Goal: Task Accomplishment & Management: Use online tool/utility

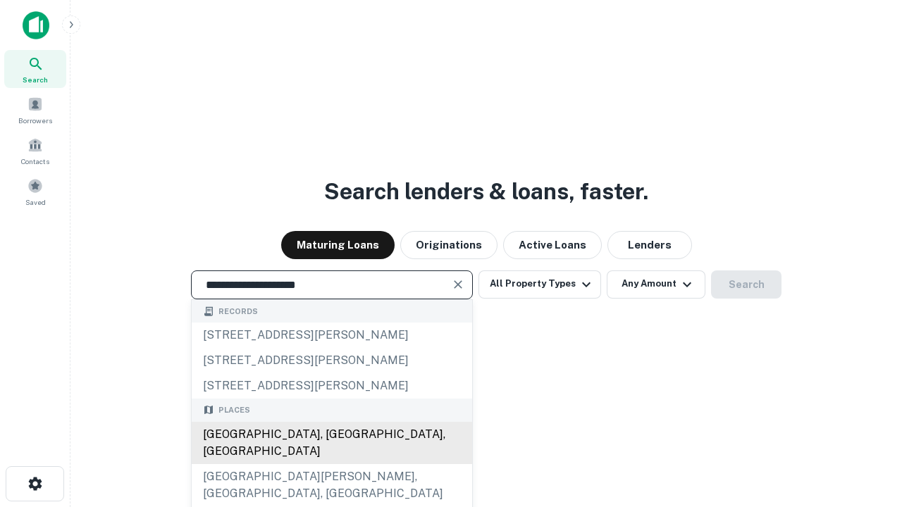
click at [331, 464] on div "[GEOGRAPHIC_DATA], [GEOGRAPHIC_DATA], [GEOGRAPHIC_DATA]" at bounding box center [332, 443] width 280 height 42
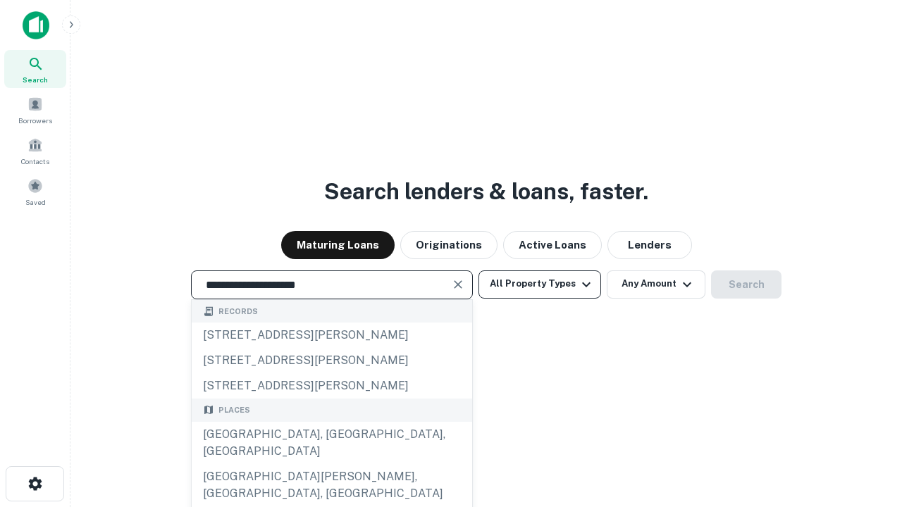
type input "**********"
click at [540, 284] on button "All Property Types" at bounding box center [539, 285] width 123 height 28
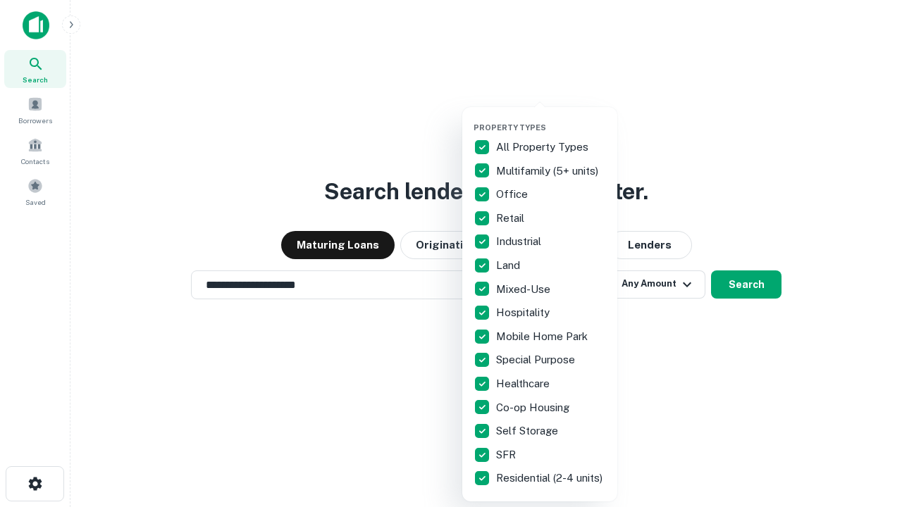
click at [551, 118] on button "button" at bounding box center [550, 118] width 155 height 1
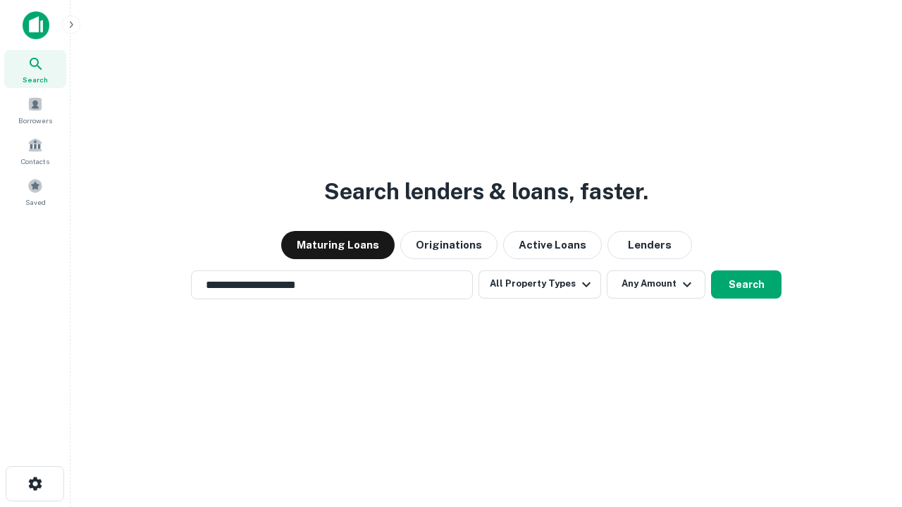
scroll to position [22, 0]
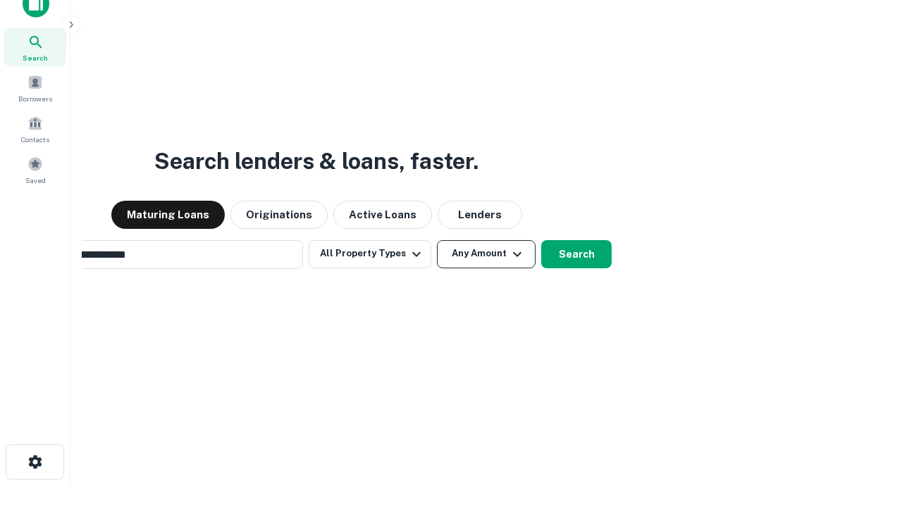
click at [437, 240] on button "Any Amount" at bounding box center [486, 254] width 99 height 28
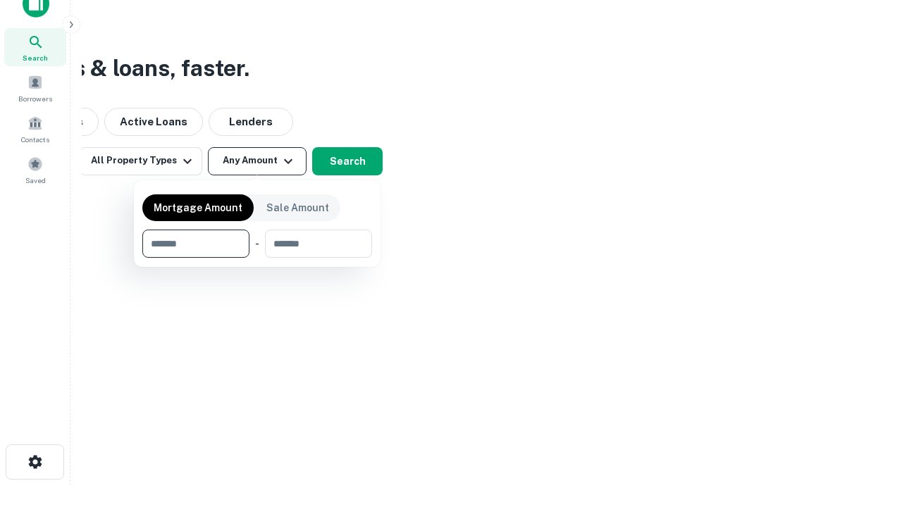
scroll to position [23, 0]
type input "*******"
click at [257, 258] on button "button" at bounding box center [257, 258] width 230 height 1
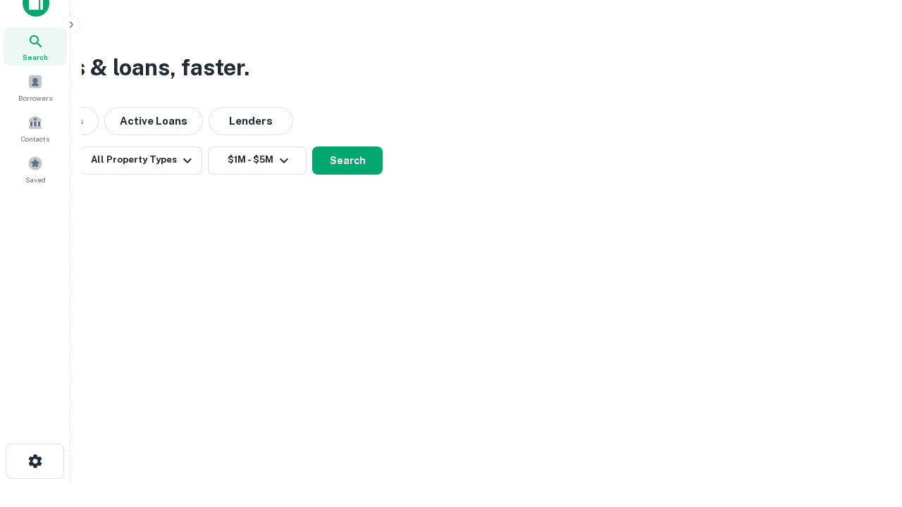
scroll to position [22, 0]
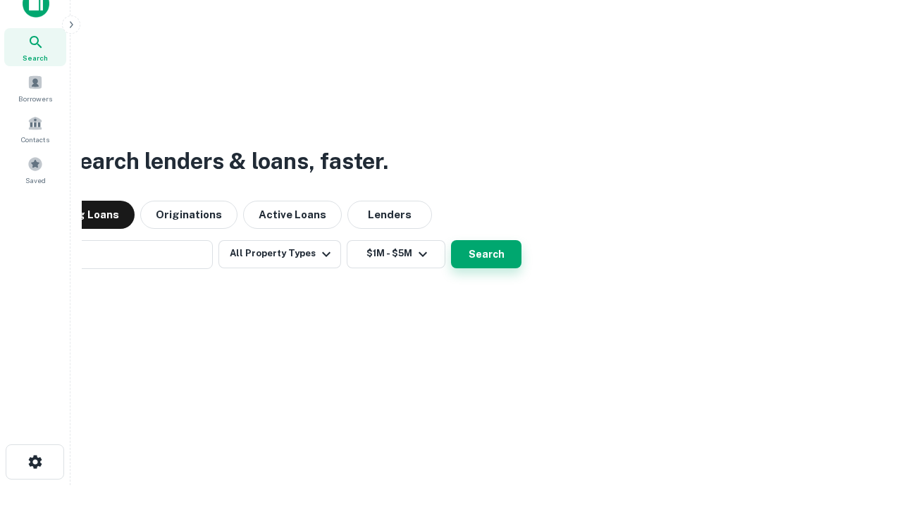
click at [451, 240] on button "Search" at bounding box center [486, 254] width 70 height 28
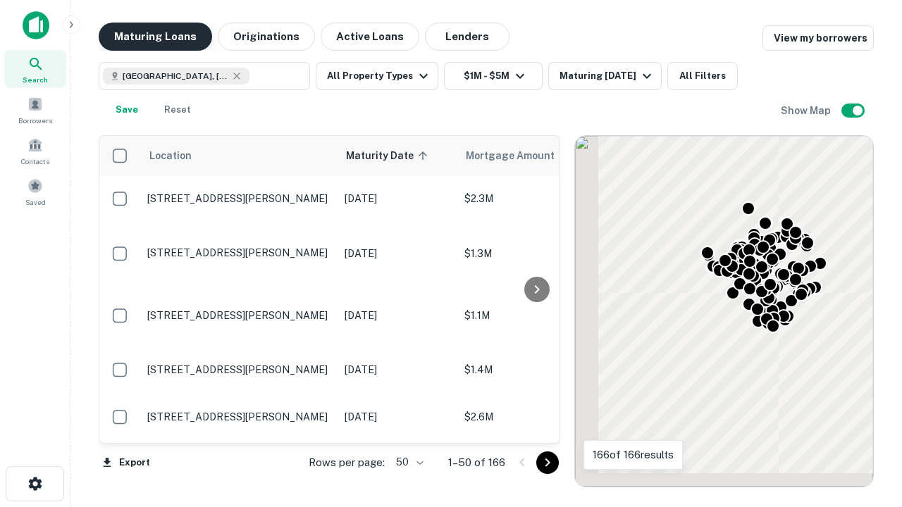
click at [155, 37] on button "Maturing Loans" at bounding box center [155, 37] width 113 height 28
